Goal: Task Accomplishment & Management: Use online tool/utility

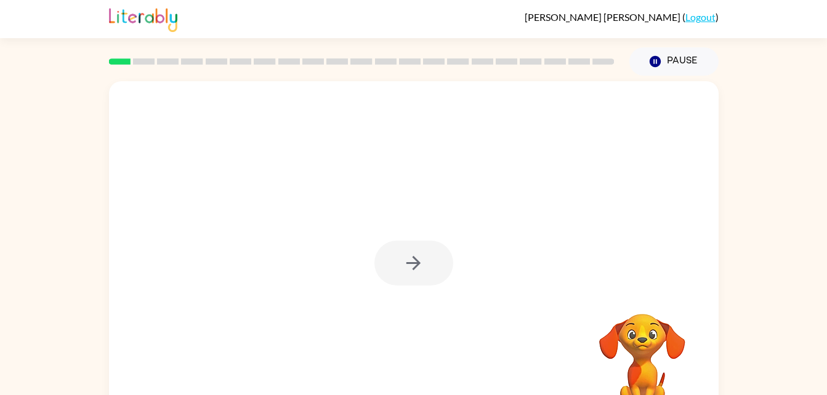
drag, startPoint x: 684, startPoint y: 159, endPoint x: 432, endPoint y: 193, distance: 254.3
click at [432, 193] on div at bounding box center [414, 257] width 610 height 352
click at [429, 275] on button "button" at bounding box center [413, 263] width 79 height 45
click at [415, 358] on div at bounding box center [413, 370] width 585 height 101
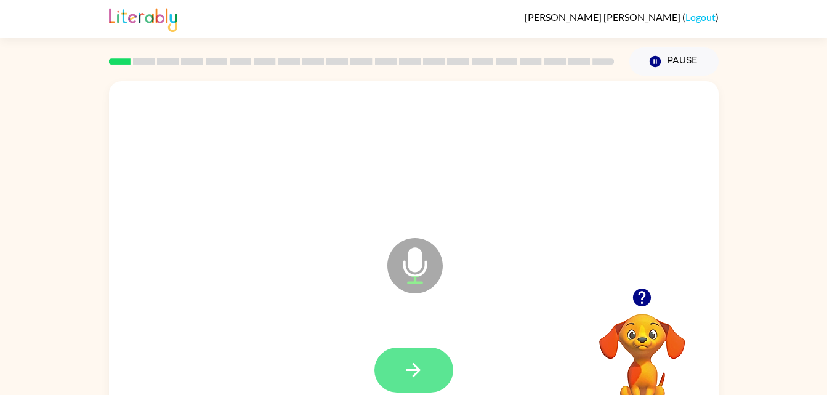
click at [418, 369] on icon "button" at bounding box center [414, 370] width 14 height 14
click at [410, 358] on button "button" at bounding box center [413, 370] width 79 height 45
click at [415, 371] on icon "button" at bounding box center [414, 371] width 22 height 22
click at [426, 371] on button "button" at bounding box center [413, 370] width 79 height 45
click at [431, 366] on button "button" at bounding box center [413, 370] width 79 height 45
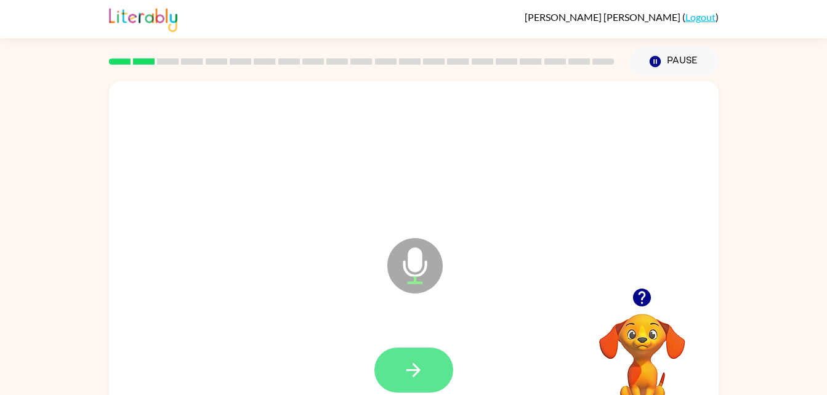
click at [434, 365] on button "button" at bounding box center [413, 370] width 79 height 45
click at [416, 379] on icon "button" at bounding box center [414, 371] width 22 height 22
click at [423, 373] on icon "button" at bounding box center [414, 371] width 22 height 22
click at [428, 360] on button "button" at bounding box center [413, 370] width 79 height 45
click at [409, 363] on icon "button" at bounding box center [414, 371] width 22 height 22
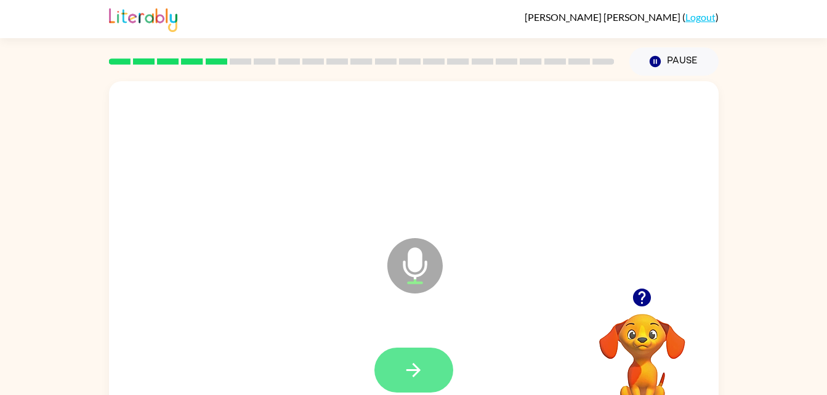
click at [397, 366] on button "button" at bounding box center [413, 370] width 79 height 45
click at [411, 371] on icon "button" at bounding box center [414, 371] width 22 height 22
click at [413, 377] on icon "button" at bounding box center [414, 371] width 22 height 22
click at [411, 374] on icon "button" at bounding box center [414, 371] width 22 height 22
click at [432, 366] on button "button" at bounding box center [413, 370] width 79 height 45
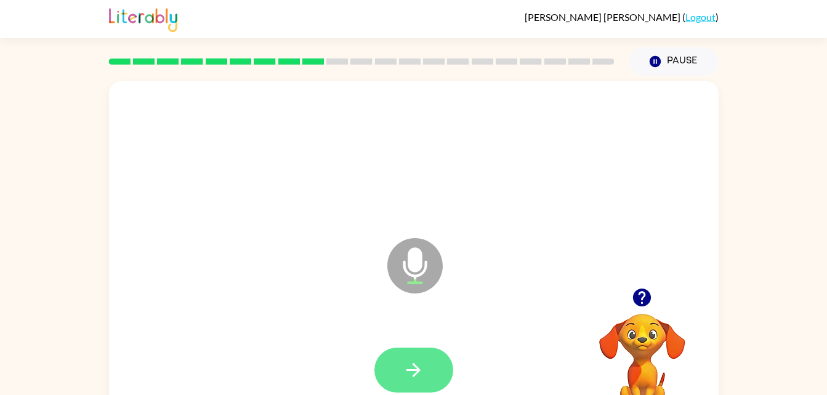
click at [421, 370] on icon "button" at bounding box center [414, 371] width 22 height 22
click at [435, 362] on button "button" at bounding box center [413, 370] width 79 height 45
click at [432, 356] on button "button" at bounding box center [413, 370] width 79 height 45
click at [429, 349] on button "button" at bounding box center [413, 370] width 79 height 45
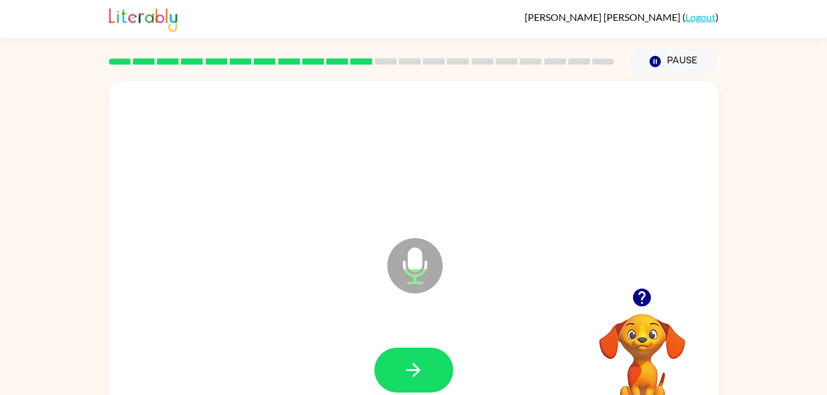
click at [431, 336] on div at bounding box center [413, 370] width 585 height 101
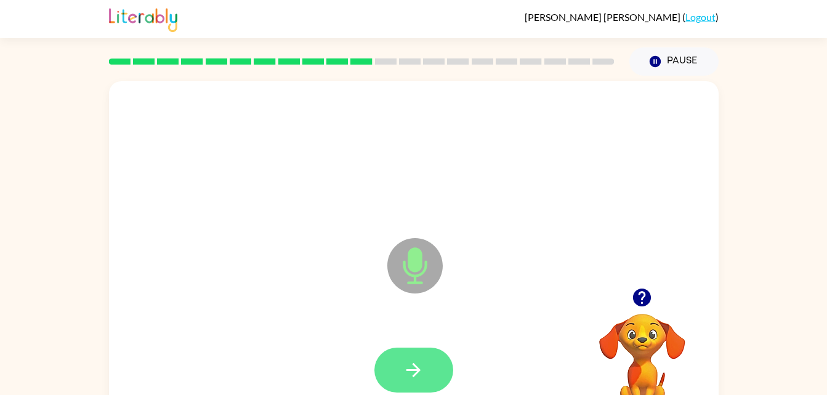
click at [429, 370] on button "button" at bounding box center [413, 370] width 79 height 45
click at [431, 357] on button "button" at bounding box center [413, 370] width 79 height 45
click at [422, 357] on button "button" at bounding box center [413, 370] width 79 height 45
click at [421, 367] on icon "button" at bounding box center [414, 371] width 22 height 22
click at [439, 362] on button "button" at bounding box center [413, 370] width 79 height 45
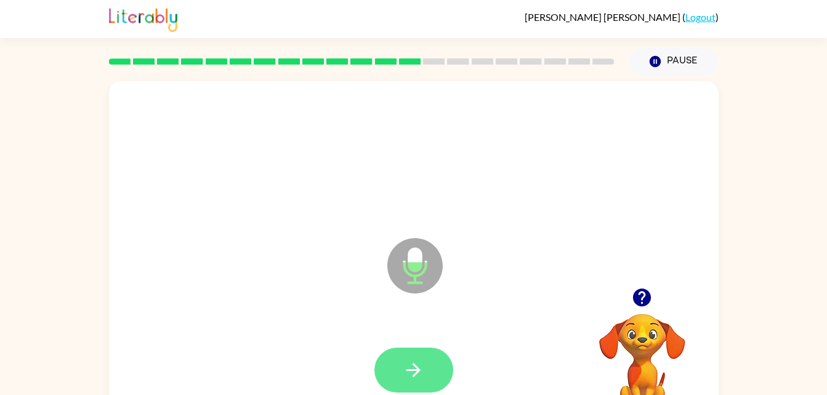
click at [410, 357] on button "button" at bounding box center [413, 370] width 79 height 45
click at [425, 366] on button "button" at bounding box center [413, 370] width 79 height 45
click at [420, 350] on button "button" at bounding box center [413, 370] width 79 height 45
click at [422, 366] on icon "button" at bounding box center [414, 371] width 22 height 22
click at [425, 366] on button "button" at bounding box center [413, 370] width 79 height 45
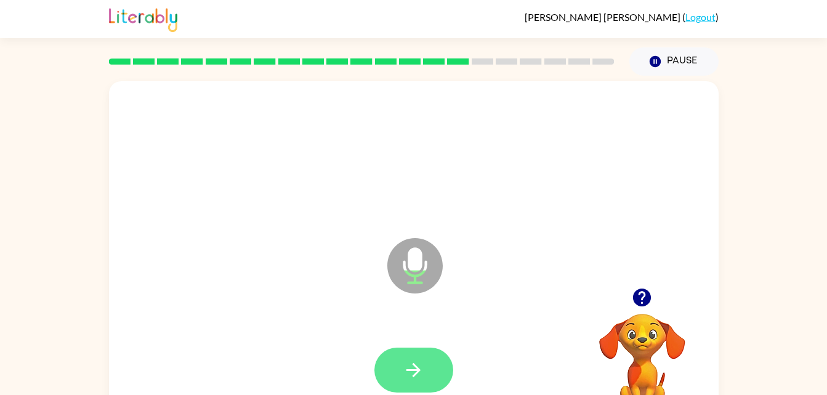
click at [420, 361] on icon "button" at bounding box center [414, 371] width 22 height 22
click at [418, 360] on icon "button" at bounding box center [414, 371] width 22 height 22
click at [424, 364] on icon "button" at bounding box center [414, 371] width 22 height 22
click at [418, 350] on button "button" at bounding box center [413, 370] width 79 height 45
click at [423, 358] on button "button" at bounding box center [413, 370] width 79 height 45
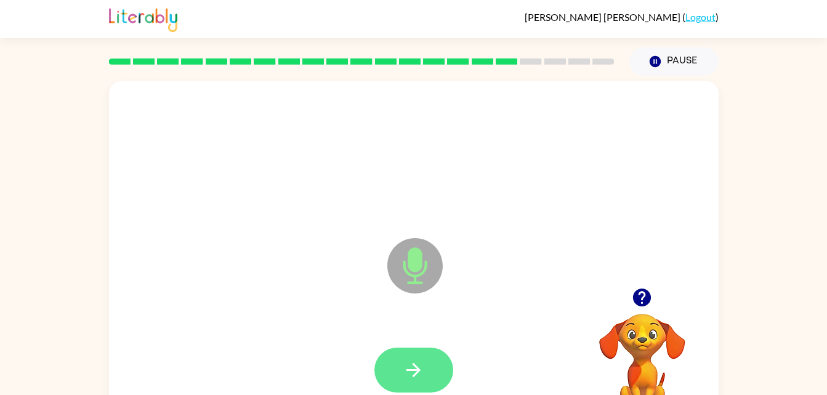
click at [424, 365] on icon "button" at bounding box center [414, 371] width 22 height 22
click at [415, 373] on icon "button" at bounding box center [414, 371] width 22 height 22
click at [411, 369] on icon "button" at bounding box center [414, 371] width 22 height 22
click at [408, 362] on icon "button" at bounding box center [414, 371] width 22 height 22
click at [418, 356] on button "button" at bounding box center [413, 370] width 79 height 45
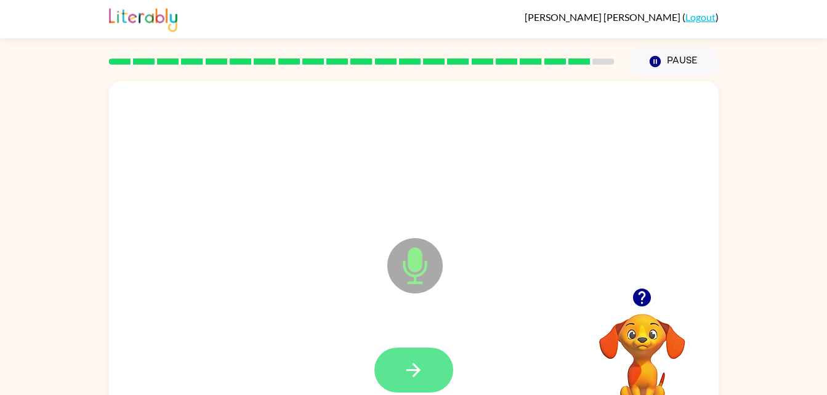
click at [415, 370] on icon "button" at bounding box center [414, 370] width 14 height 14
click at [423, 371] on icon "button" at bounding box center [414, 371] width 22 height 22
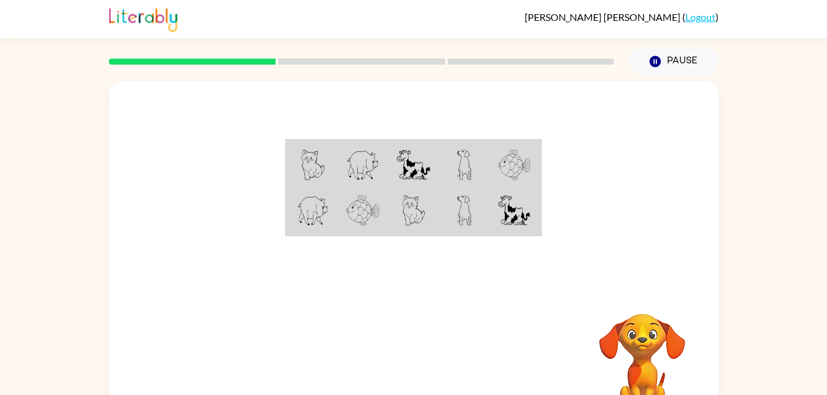
click at [467, 153] on img at bounding box center [464, 165] width 15 height 31
click at [468, 164] on img at bounding box center [464, 165] width 15 height 31
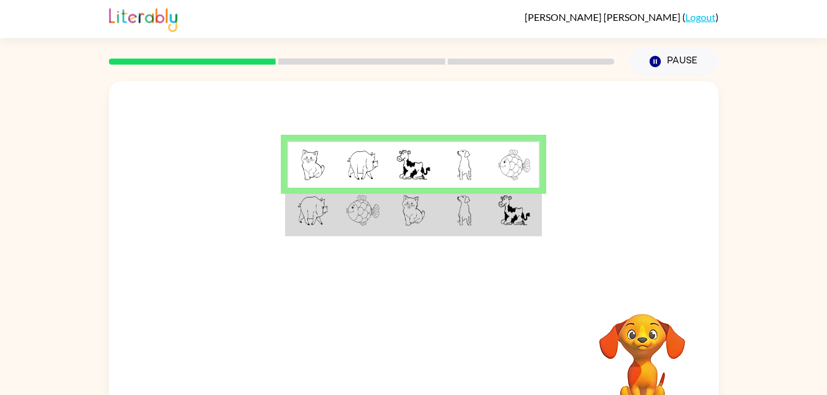
click at [455, 154] on td at bounding box center [464, 164] width 51 height 47
click at [467, 175] on img at bounding box center [464, 165] width 15 height 31
click at [510, 216] on img at bounding box center [514, 210] width 32 height 31
click at [516, 204] on img at bounding box center [514, 210] width 32 height 31
click at [528, 214] on img at bounding box center [514, 210] width 32 height 31
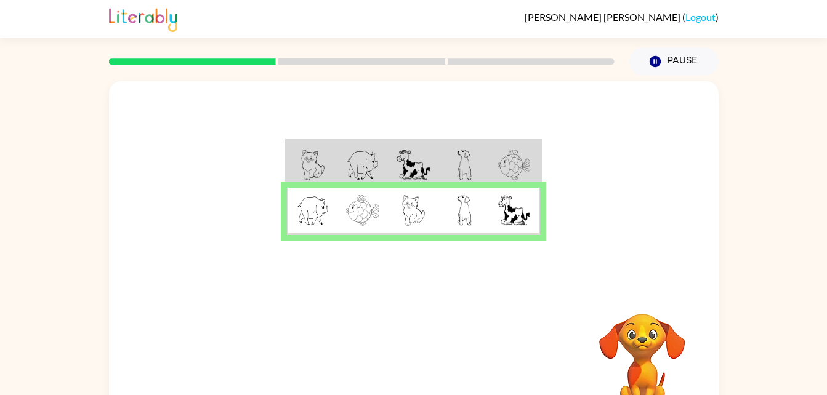
click at [528, 212] on img at bounding box center [514, 210] width 32 height 31
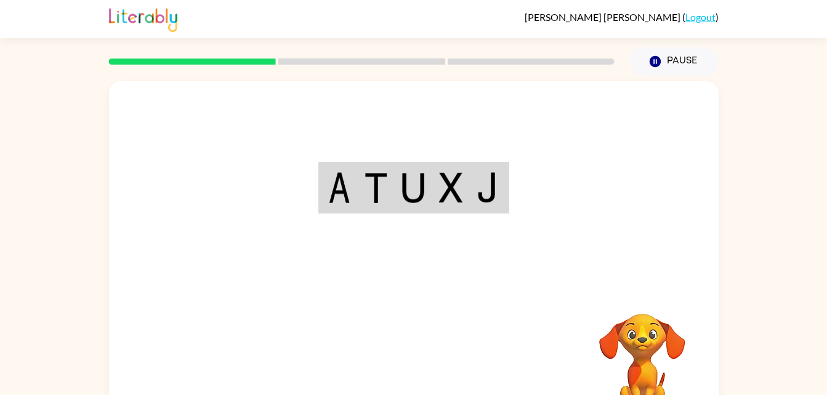
click at [415, 358] on div "Your browser must support playing .mp4 files to use Literably. Please try using…" at bounding box center [414, 257] width 610 height 352
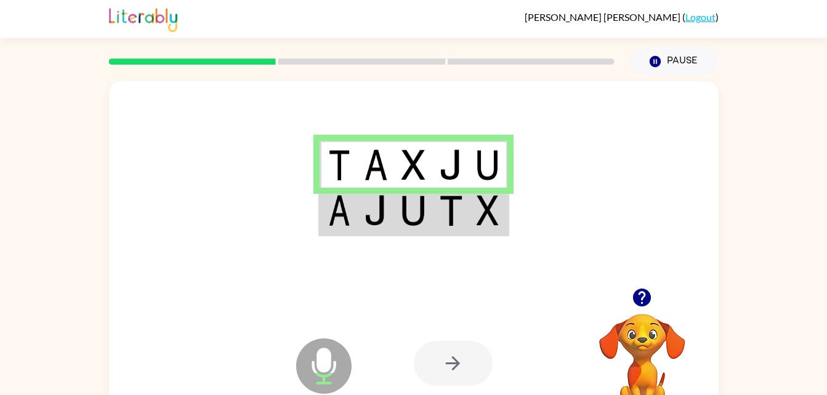
click at [413, 224] on img at bounding box center [413, 210] width 23 height 31
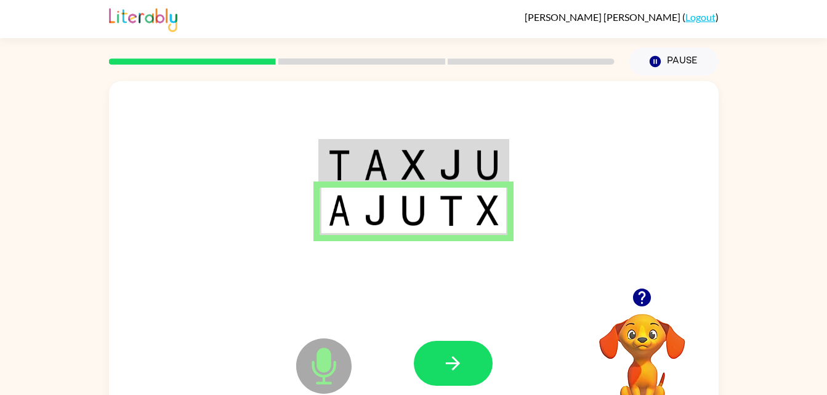
click at [463, 328] on div at bounding box center [505, 363] width 182 height 139
click at [466, 355] on button "button" at bounding box center [453, 363] width 79 height 45
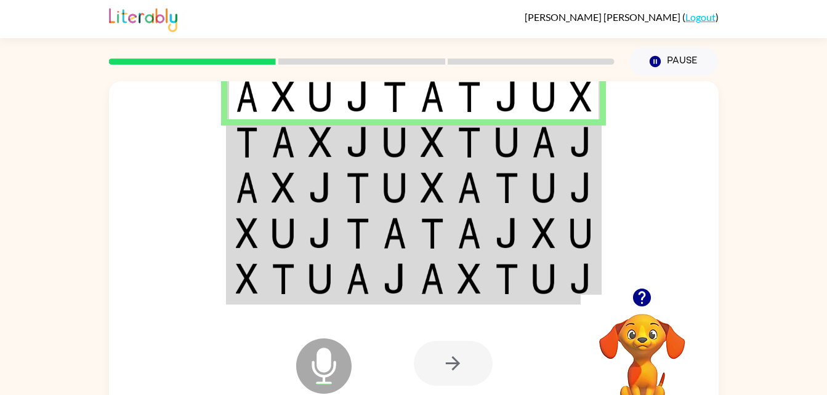
click at [385, 145] on img at bounding box center [394, 142] width 23 height 31
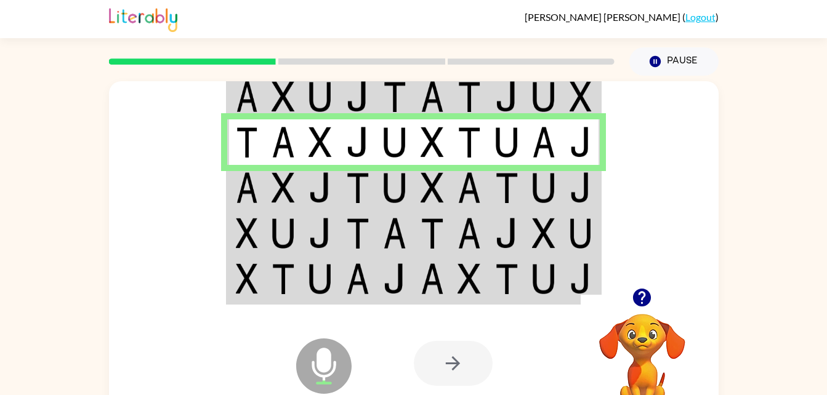
click at [338, 187] on td at bounding box center [321, 188] width 38 height 46
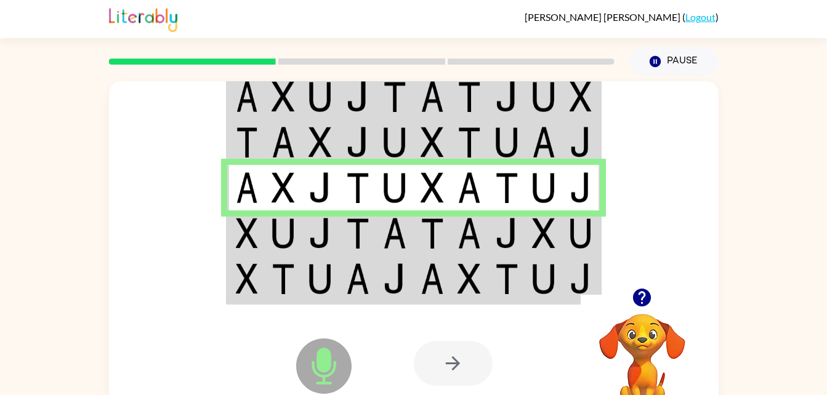
click at [591, 142] on img at bounding box center [581, 142] width 22 height 31
click at [284, 239] on img at bounding box center [283, 233] width 23 height 31
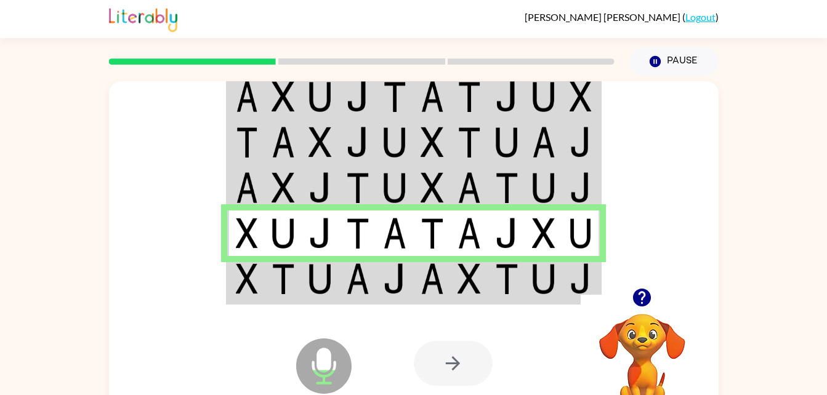
click at [323, 271] on img at bounding box center [320, 279] width 23 height 31
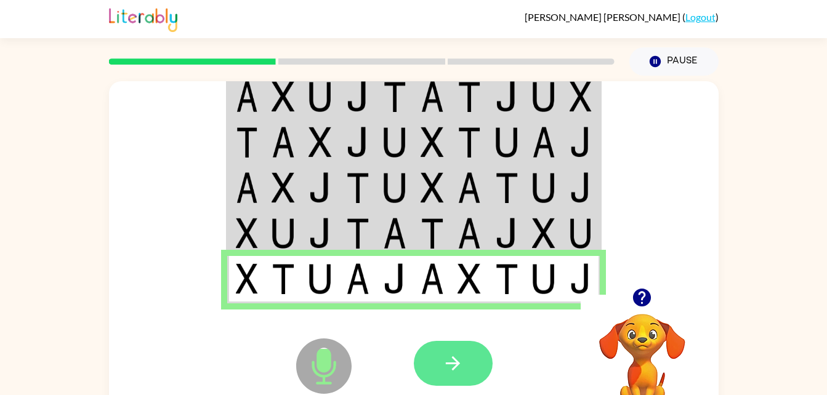
click at [450, 370] on icon "button" at bounding box center [453, 364] width 22 height 22
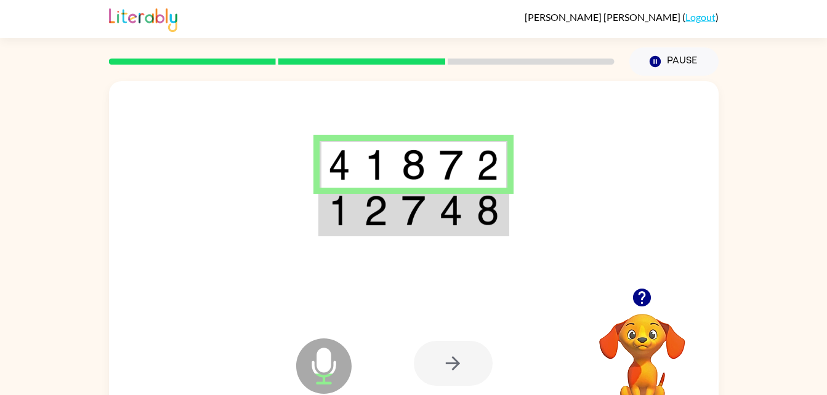
click at [364, 217] on img at bounding box center [375, 210] width 23 height 31
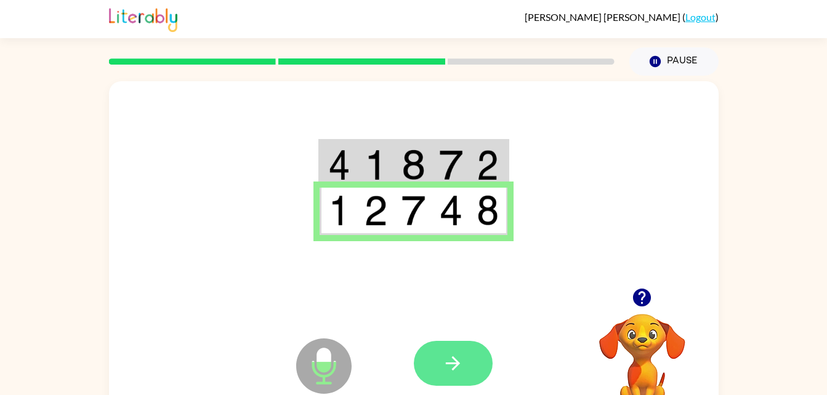
click at [477, 362] on button "button" at bounding box center [453, 363] width 79 height 45
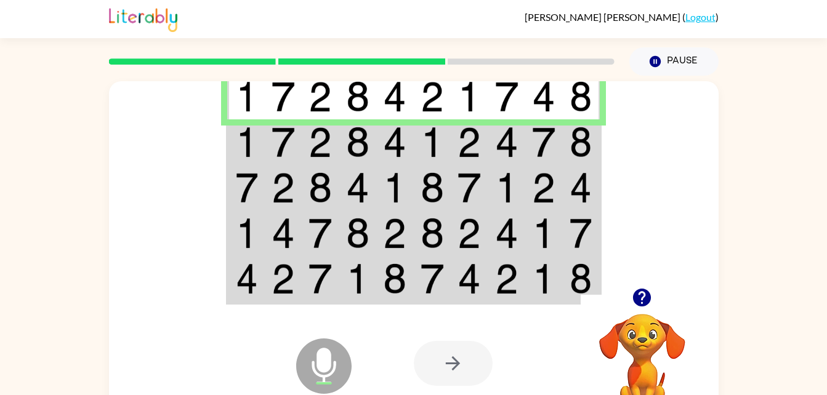
click at [437, 138] on img at bounding box center [432, 142] width 23 height 31
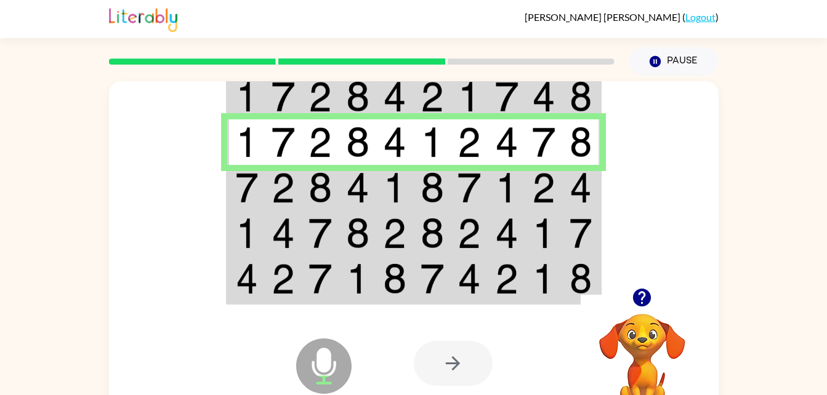
click at [374, 180] on td at bounding box center [358, 188] width 38 height 46
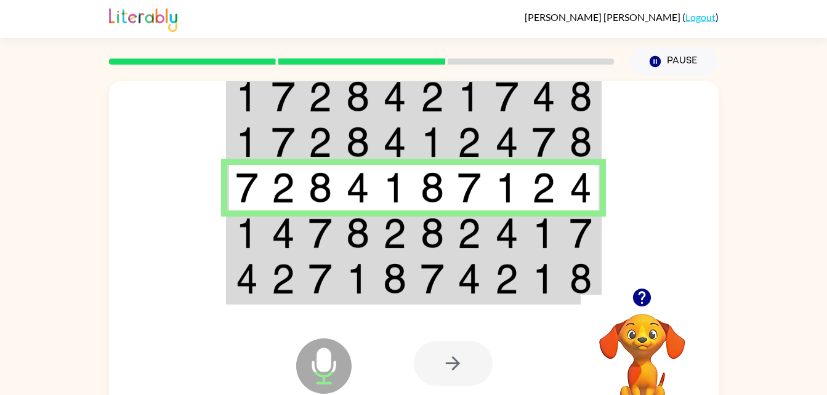
click at [376, 232] on td at bounding box center [395, 234] width 38 height 46
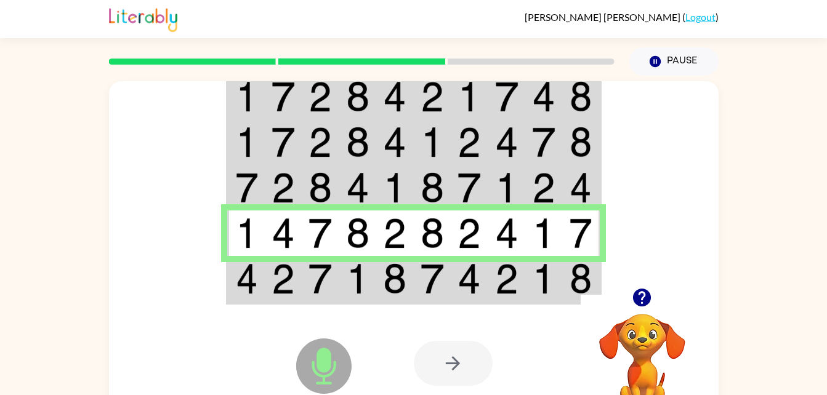
click at [457, 292] on td at bounding box center [470, 279] width 38 height 47
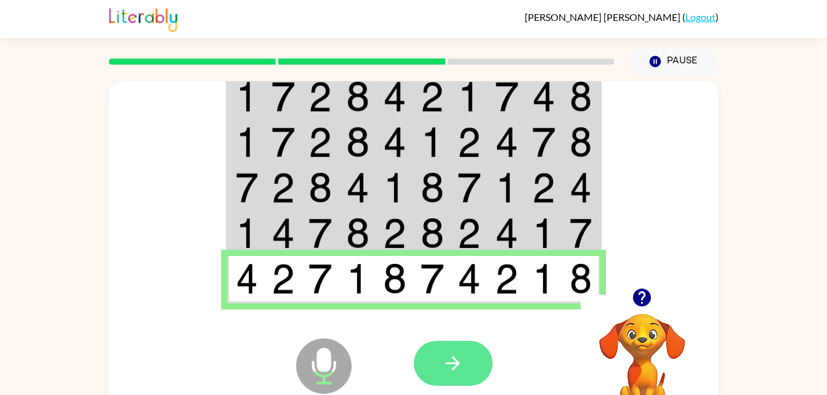
click at [455, 367] on icon "button" at bounding box center [453, 364] width 14 height 14
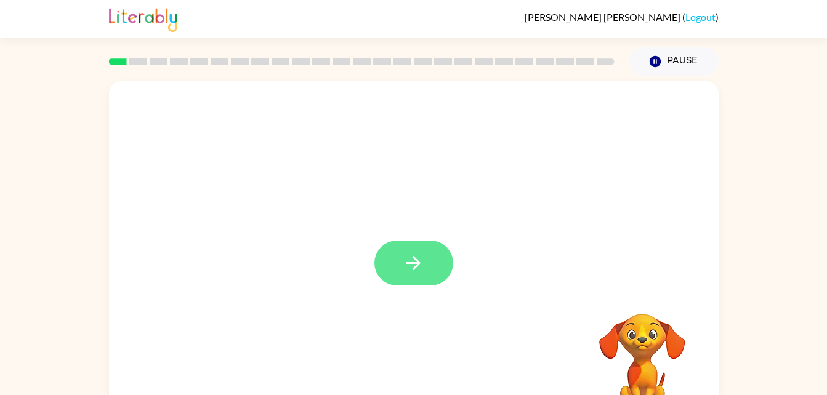
click at [421, 247] on button "button" at bounding box center [413, 263] width 79 height 45
click at [411, 272] on div at bounding box center [414, 257] width 610 height 352
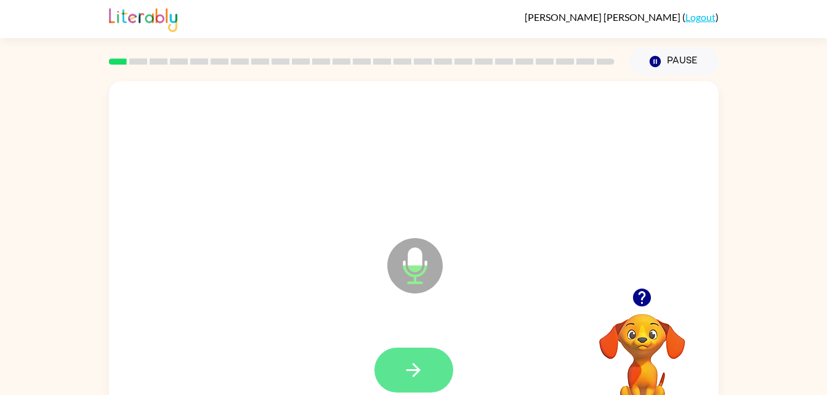
click at [422, 356] on button "button" at bounding box center [413, 370] width 79 height 45
click at [404, 355] on button "button" at bounding box center [413, 370] width 79 height 45
click at [421, 361] on icon "button" at bounding box center [414, 371] width 22 height 22
click at [384, 378] on button "button" at bounding box center [413, 370] width 79 height 45
click at [418, 368] on icon "button" at bounding box center [414, 370] width 14 height 14
